Goal: Register for event/course

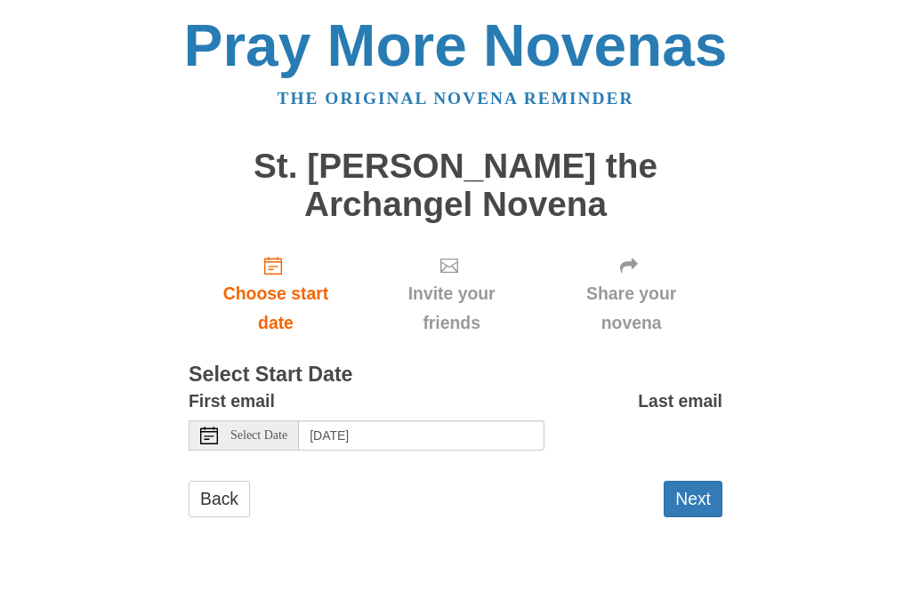
click at [250, 431] on span "Select Date" at bounding box center [258, 436] width 57 height 12
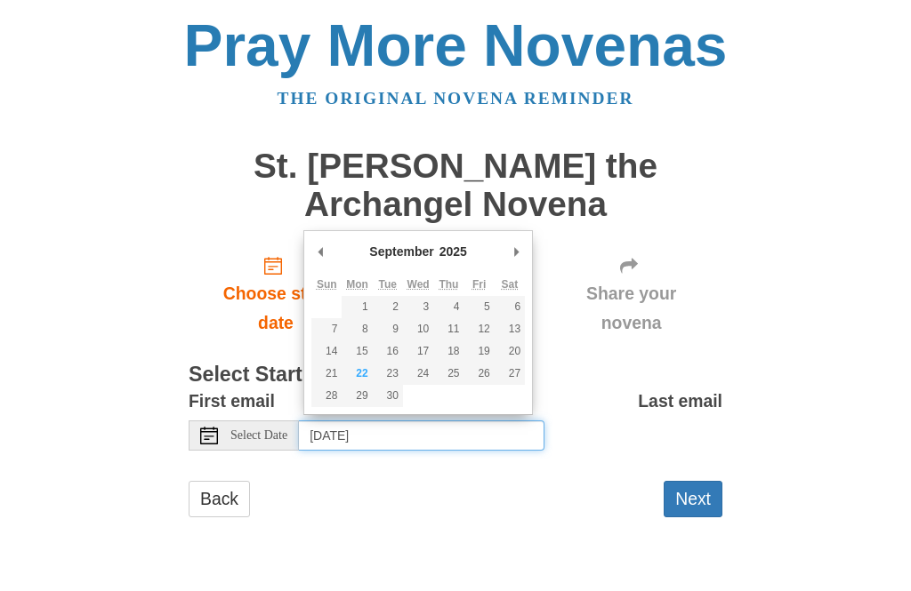
type input "Monday, September 22nd"
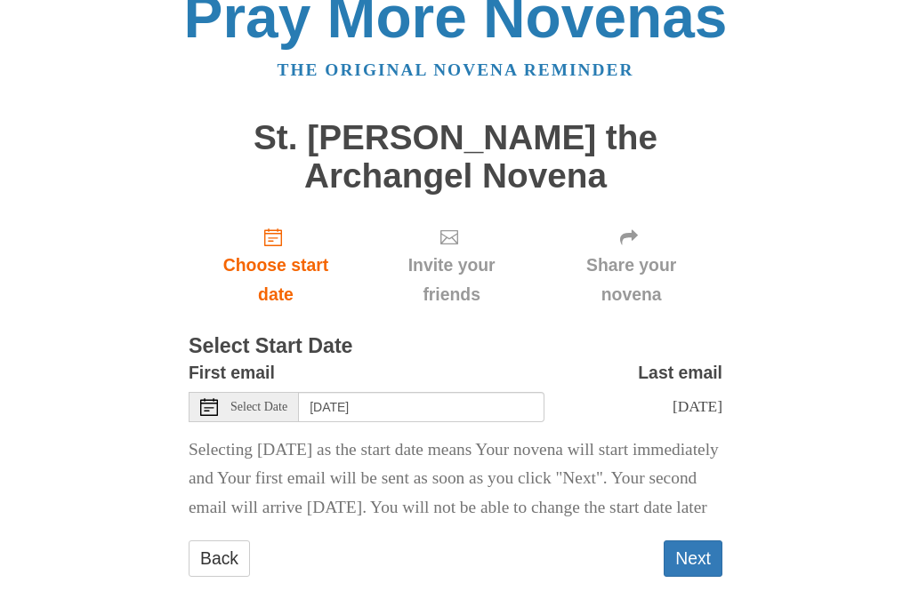
scroll to position [28, 0]
click at [355, 401] on input "Monday, September 22nd" at bounding box center [421, 407] width 245 height 30
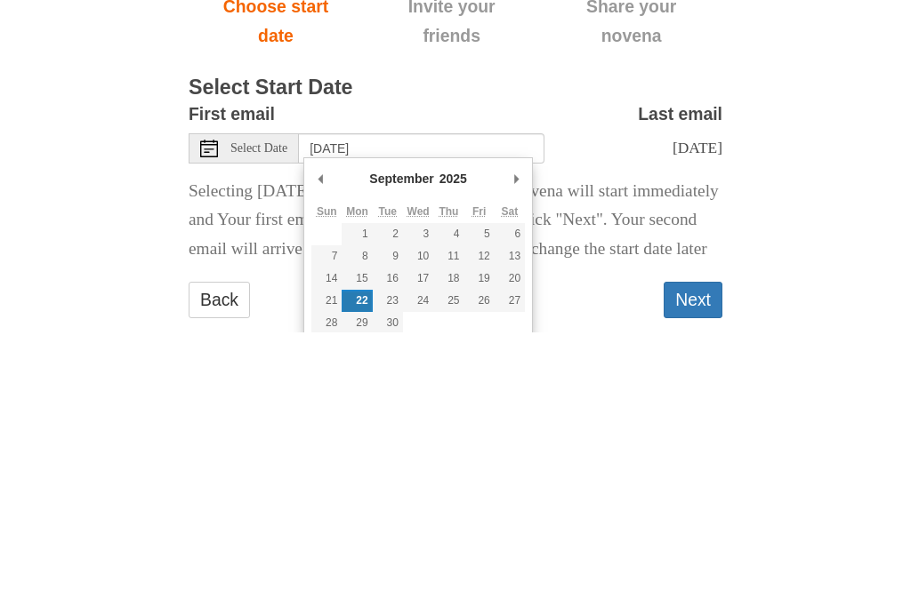
click at [803, 216] on div "Pray More Novenas The original novena reminder St. Michael the Archangel Novena…" at bounding box center [455, 300] width 863 height 657
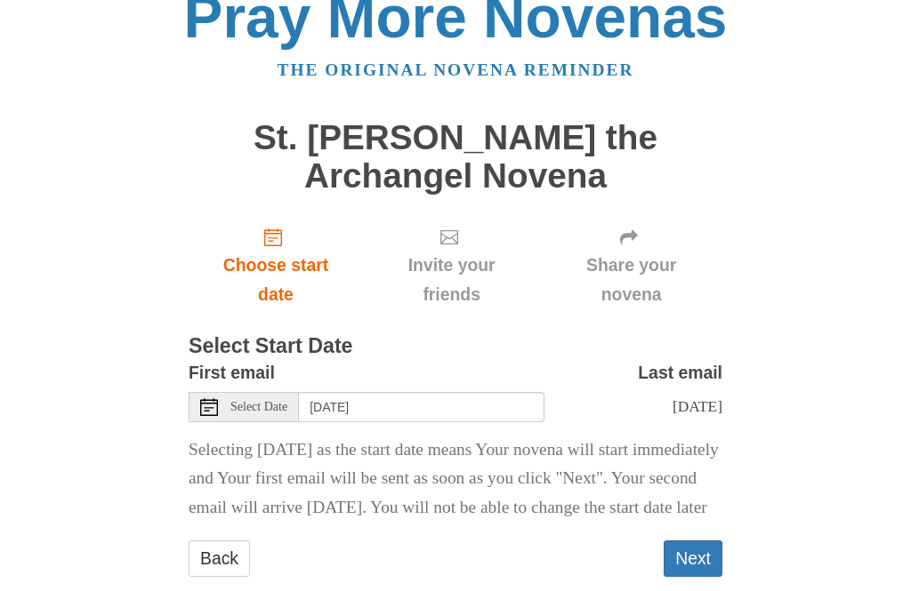
click at [702, 577] on button "Next" at bounding box center [693, 559] width 59 height 36
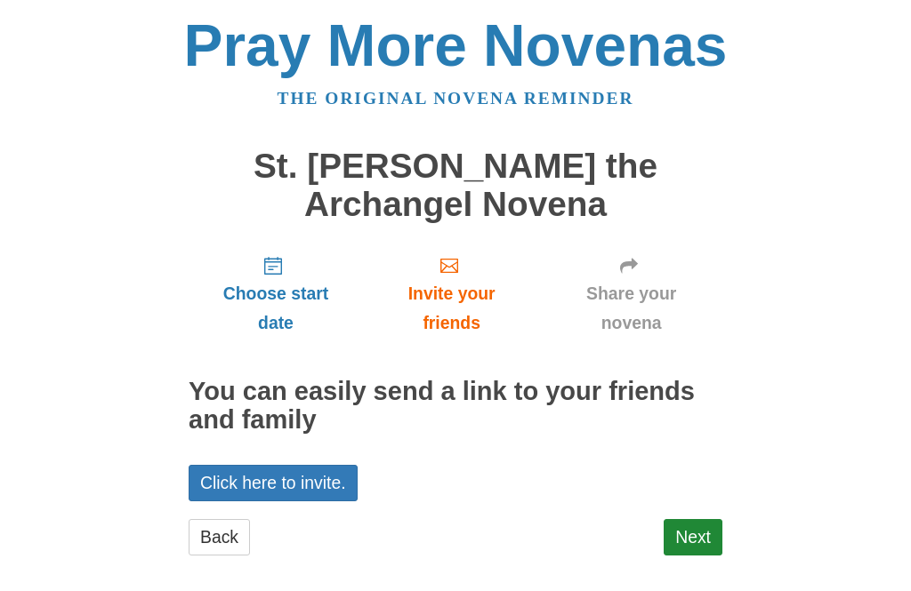
click at [697, 520] on link "Next" at bounding box center [693, 537] width 59 height 36
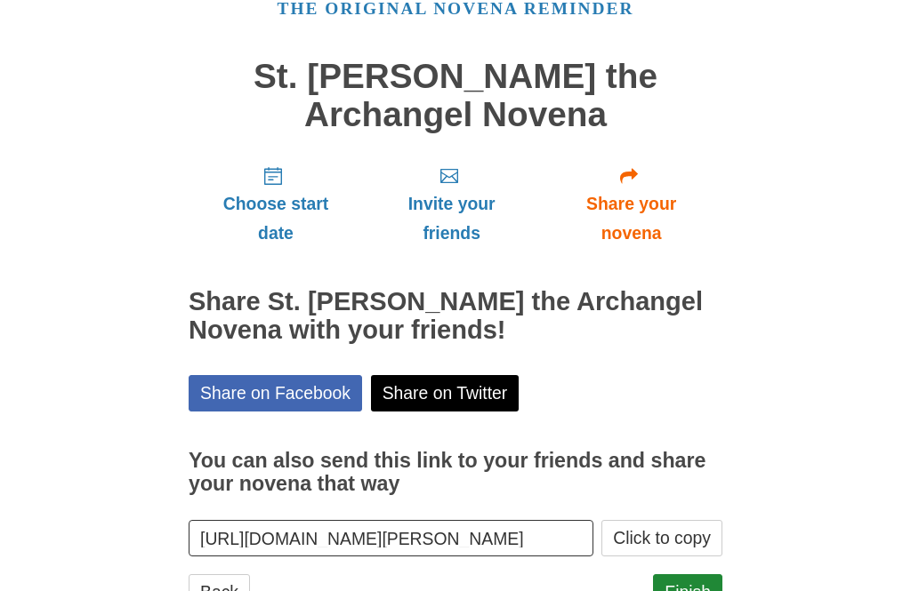
scroll to position [93, 0]
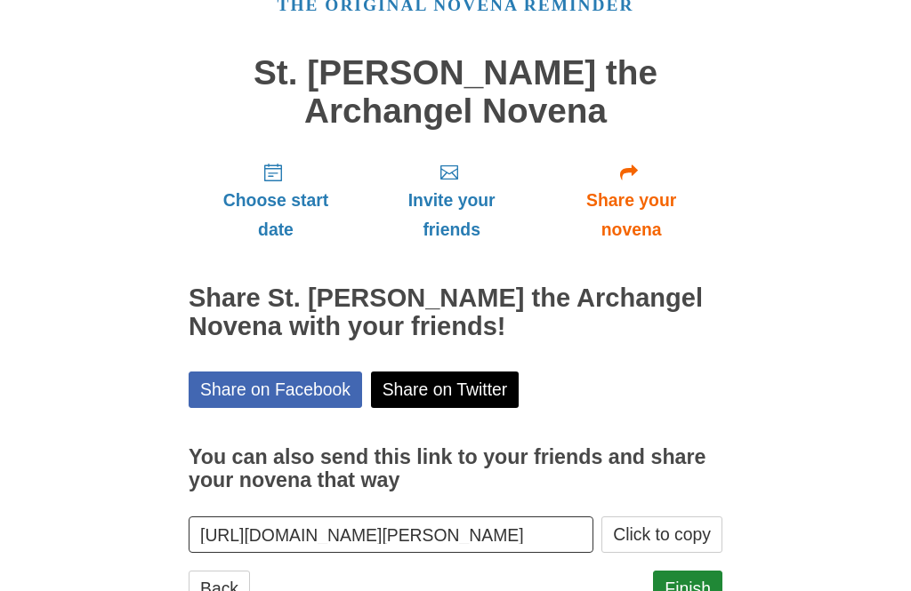
click at [687, 591] on link "Finish" at bounding box center [687, 589] width 69 height 36
